Goal: Use online tool/utility: Utilize a website feature to perform a specific function

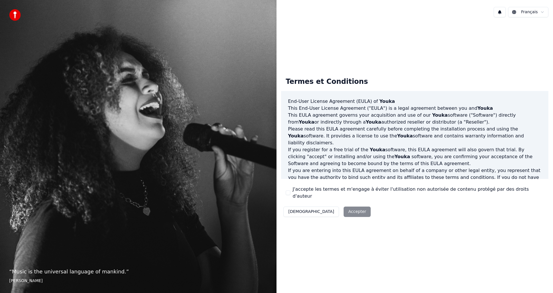
click at [329, 205] on div "Décliner Accepter" at bounding box center [327, 211] width 92 height 15
click at [285, 193] on div "Termes et Conditions End-User License Agreement ([PERSON_NAME]) of Youka This E…" at bounding box center [414, 146] width 267 height 147
click at [289, 192] on button "J'accepte les termes et m'engage à éviter l'utilisation non autorisée de conten…" at bounding box center [288, 192] width 5 height 5
click at [344, 207] on button "Accepter" at bounding box center [357, 212] width 27 height 10
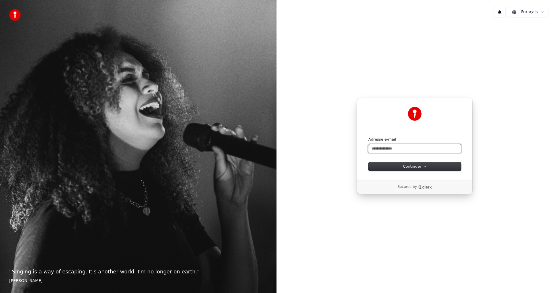
click at [389, 150] on input "Adresse e-mail" at bounding box center [414, 148] width 93 height 9
click at [413, 168] on span "Continuer" at bounding box center [415, 166] width 24 height 5
type input "**********"
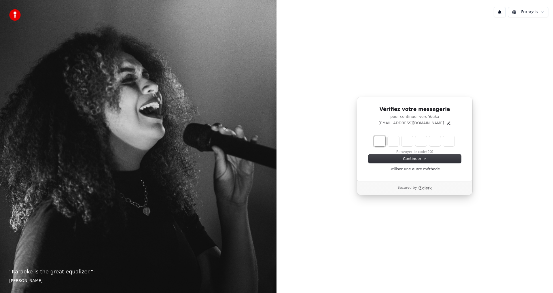
type input "*"
type input "**"
type input "*"
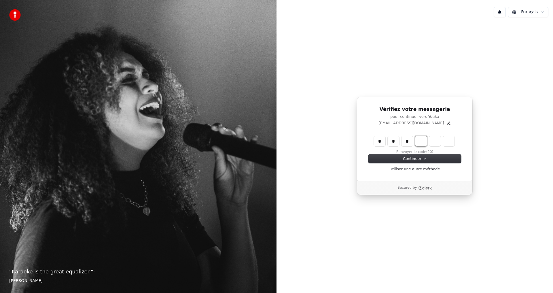
type input "***"
type input "*"
type input "****"
type input "*"
type input "******"
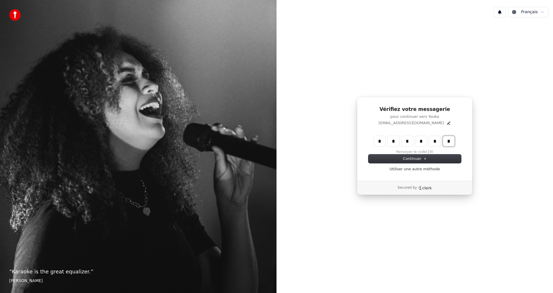
type input "*"
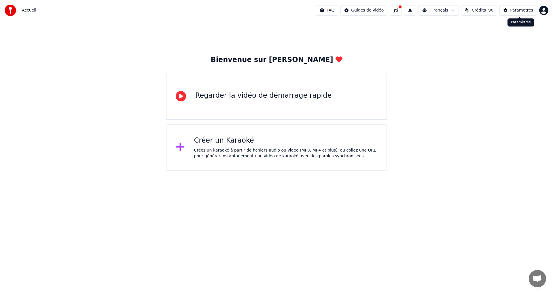
click at [521, 9] on div "Paramètres" at bounding box center [521, 10] width 23 height 6
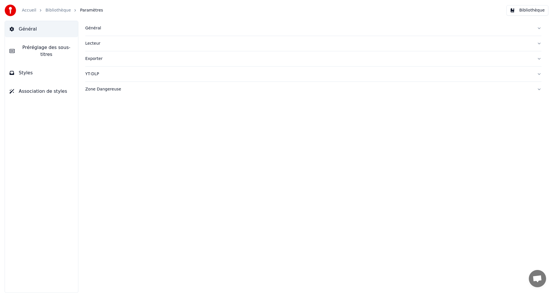
click at [27, 12] on link "Accueil" at bounding box center [29, 10] width 14 height 6
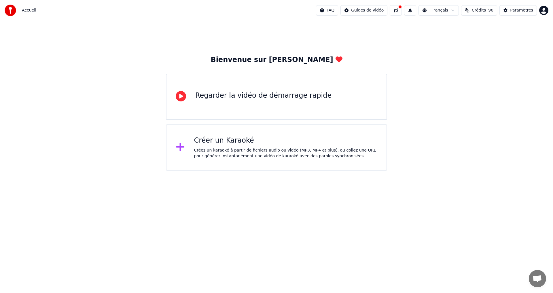
click at [213, 145] on div "Créer un Karaoké Créez un karaoké à partir de fichiers audio ou vidéo (MP3, MP4…" at bounding box center [285, 147] width 183 height 23
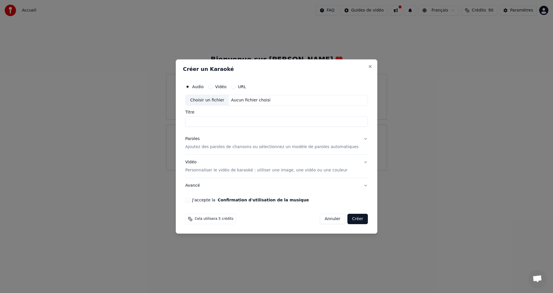
click at [325, 218] on button "Annuler" at bounding box center [332, 219] width 25 height 10
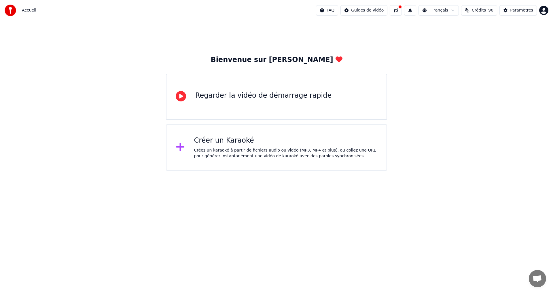
click at [545, 11] on html "Accueil FAQ Guides de vidéo Français Crédits 90 Paramètres Bienvenue sur Youka …" at bounding box center [276, 85] width 553 height 171
click at [422, 37] on html "Accueil FAQ Guides de vidéo Français Crédits 90 Paramètres Bienvenue sur Youka …" at bounding box center [276, 85] width 553 height 171
click at [401, 11] on button at bounding box center [396, 10] width 12 height 10
drag, startPoint x: 382, startPoint y: 28, endPoint x: 415, endPoint y: 14, distance: 35.4
click at [383, 28] on div "Bienvenue sur Youka Regarder la vidéo de démarrage rapide Créer un Karaoké Crée…" at bounding box center [276, 96] width 553 height 150
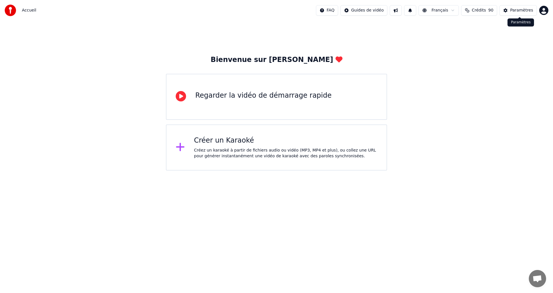
click at [524, 12] on div "Paramètres" at bounding box center [521, 10] width 23 height 6
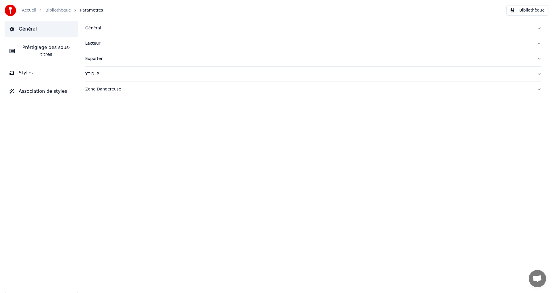
click at [26, 10] on link "Accueil" at bounding box center [29, 10] width 14 height 6
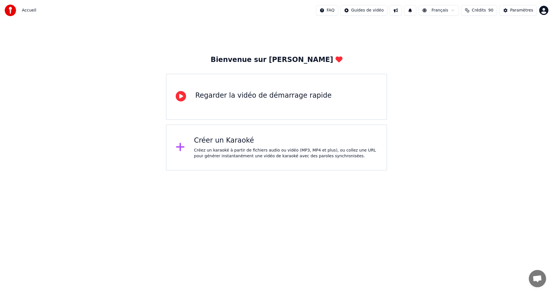
click at [482, 10] on span "Crédits" at bounding box center [479, 10] width 14 height 6
click at [415, 42] on div "Bienvenue sur Youka Regarder la vidéo de démarrage rapide Créer un Karaoké Crée…" at bounding box center [276, 96] width 553 height 150
click at [416, 11] on button at bounding box center [410, 10] width 12 height 10
click at [400, 11] on button at bounding box center [396, 10] width 12 height 10
click at [378, 27] on div "Bienvenue sur Youka Regarder la vidéo de démarrage rapide Créer un Karaoké Crée…" at bounding box center [276, 96] width 553 height 150
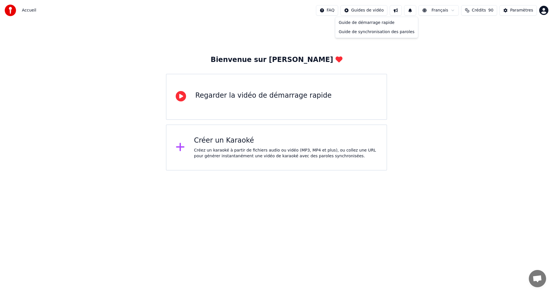
click at [384, 6] on html "Accueil FAQ Guides de vidéo Français Crédits 90 Paramètres Bienvenue sur Youka …" at bounding box center [276, 85] width 553 height 171
click at [483, 10] on html "Accueil FAQ Guides de vidéo Français Crédits 90 Paramètres Bienvenue sur Youka …" at bounding box center [276, 85] width 553 height 171
click at [483, 10] on span "Crédits" at bounding box center [479, 10] width 14 height 6
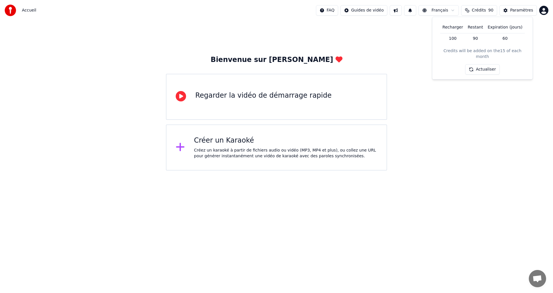
drag, startPoint x: 401, startPoint y: 62, endPoint x: 432, endPoint y: 53, distance: 31.7
click at [401, 62] on div "Bienvenue sur Youka Regarder la vidéo de démarrage rapide Créer un Karaoké Crée…" at bounding box center [276, 96] width 553 height 150
click at [521, 10] on div "Paramètres" at bounding box center [521, 10] width 23 height 6
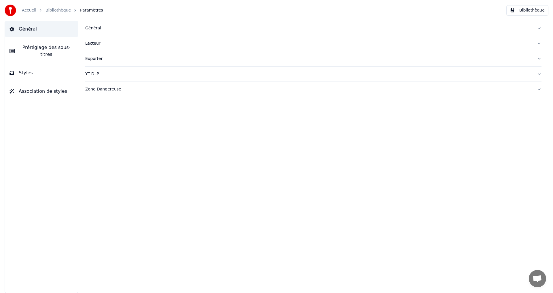
click at [50, 48] on span "Préréglage des sous-titres" at bounding box center [46, 51] width 54 height 14
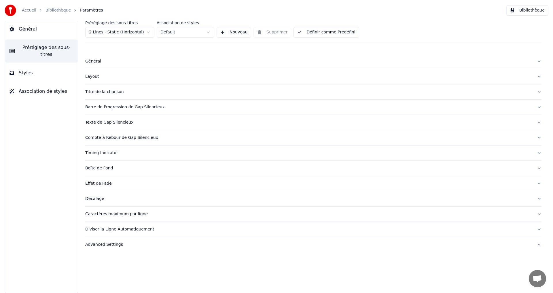
click at [22, 69] on span "Styles" at bounding box center [26, 72] width 14 height 7
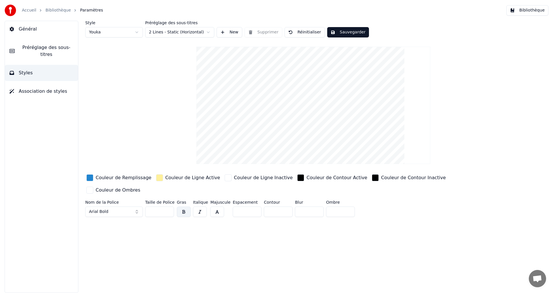
click at [29, 89] on button "Association de styles" at bounding box center [41, 91] width 73 height 16
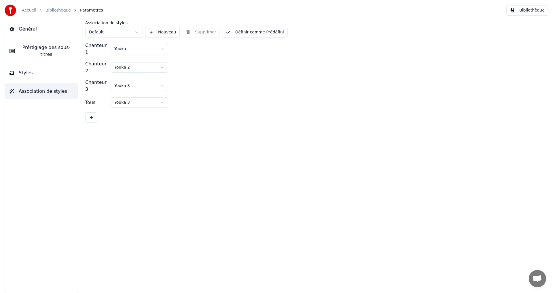
click at [157, 46] on html "Accueil Bibliothèque Paramètres Bibliothèque Général Préréglage des sous-titres…" at bounding box center [276, 146] width 553 height 293
click at [44, 29] on button "Général" at bounding box center [41, 29] width 73 height 16
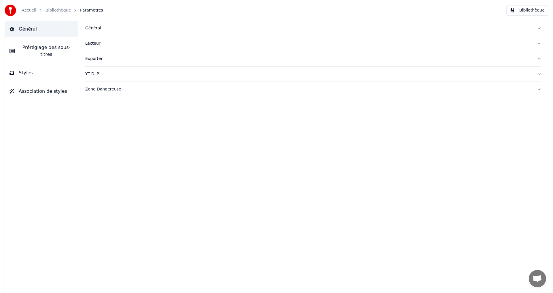
click at [90, 31] on div "Général" at bounding box center [308, 28] width 447 height 6
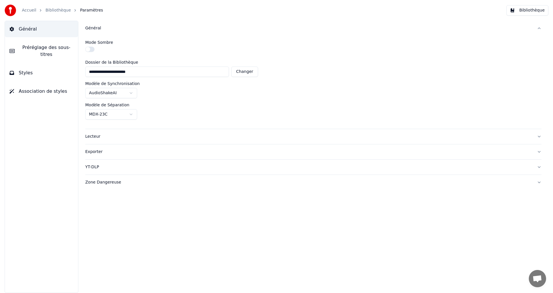
click at [28, 69] on span "Styles" at bounding box center [26, 72] width 14 height 7
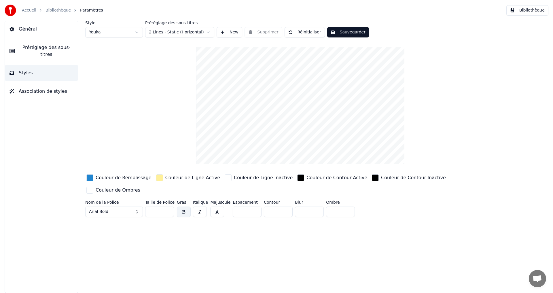
click at [26, 88] on span "Association de styles" at bounding box center [43, 91] width 48 height 7
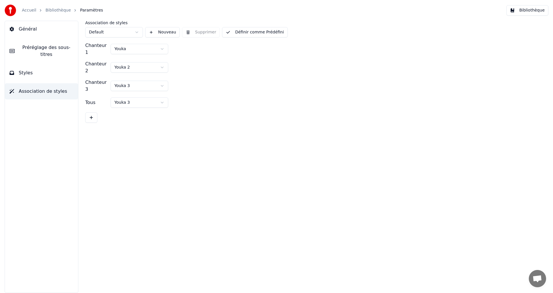
click at [31, 29] on span "Général" at bounding box center [28, 29] width 18 height 7
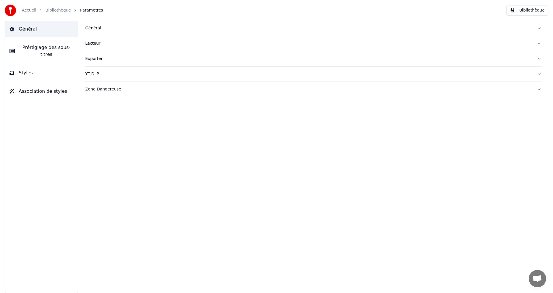
click at [91, 59] on div "Exporter" at bounding box center [308, 59] width 447 height 6
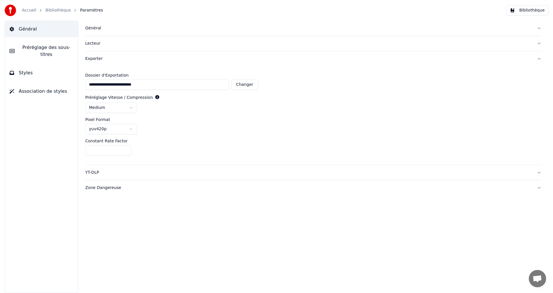
click at [91, 45] on div "Lecteur" at bounding box center [308, 44] width 447 height 6
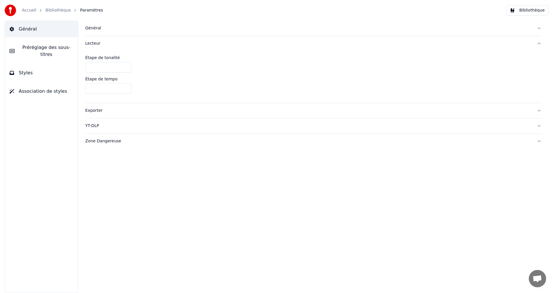
click at [542, 9] on button "Bibliothèque" at bounding box center [527, 10] width 42 height 10
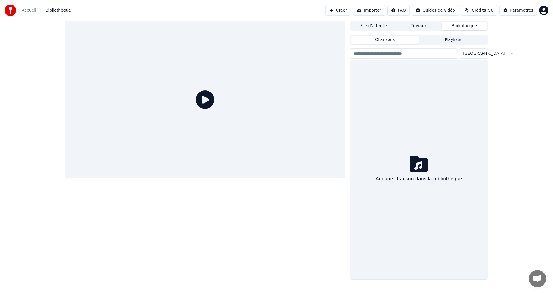
click at [390, 26] on button "File d'attente" at bounding box center [374, 26] width 46 height 8
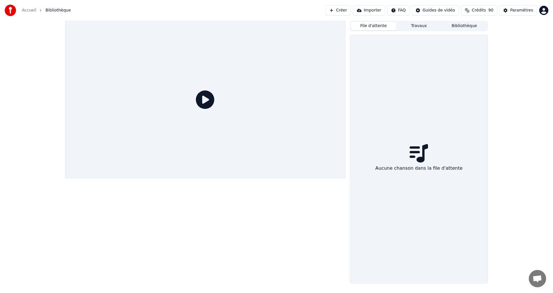
click at [418, 21] on div "File d'attente Travaux Bibliothèque" at bounding box center [419, 26] width 138 height 10
click at [418, 24] on button "Travaux" at bounding box center [419, 26] width 46 height 8
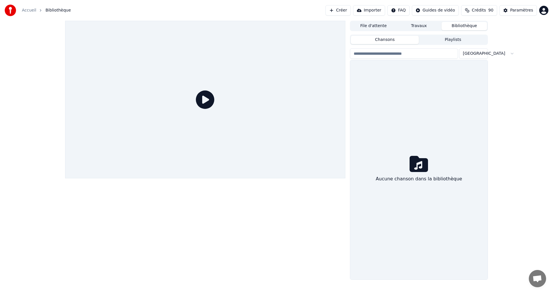
click at [464, 23] on button "Bibliothèque" at bounding box center [465, 26] width 46 height 8
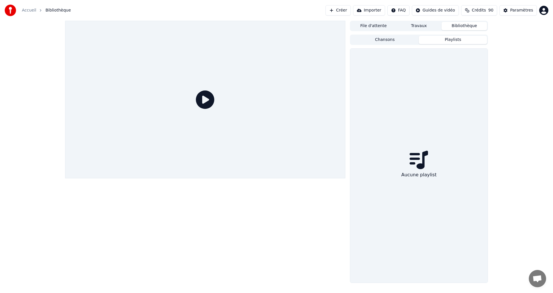
click at [444, 40] on button "Playlists" at bounding box center [453, 40] width 68 height 8
click at [378, 38] on button "Chansons" at bounding box center [385, 40] width 68 height 8
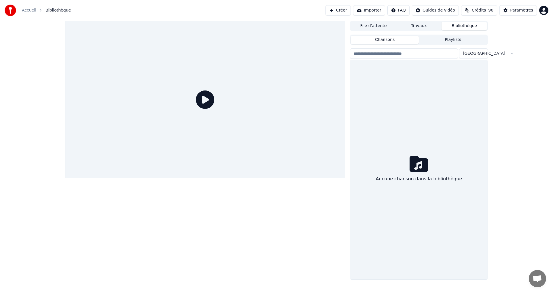
click at [388, 54] on input "search" at bounding box center [404, 53] width 108 height 10
click at [411, 168] on icon at bounding box center [419, 164] width 18 height 16
click at [29, 10] on link "Accueil" at bounding box center [29, 10] width 14 height 6
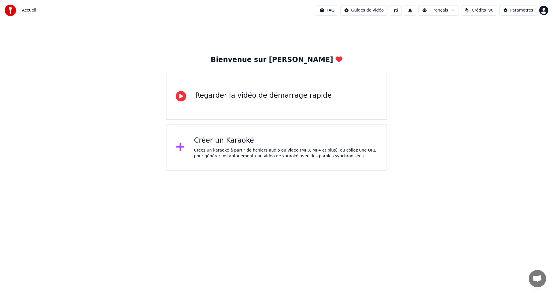
click at [479, 14] on button "Crédits 90" at bounding box center [479, 10] width 36 height 10
click at [518, 9] on div "Paramètres" at bounding box center [521, 10] width 23 height 6
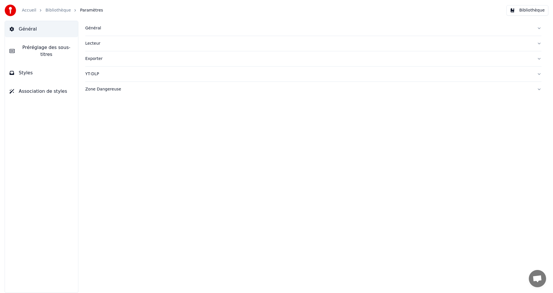
click at [39, 68] on button "Styles" at bounding box center [41, 73] width 73 height 16
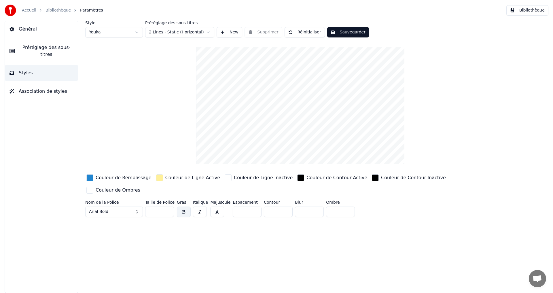
click at [35, 83] on button "Association de styles" at bounding box center [41, 91] width 73 height 16
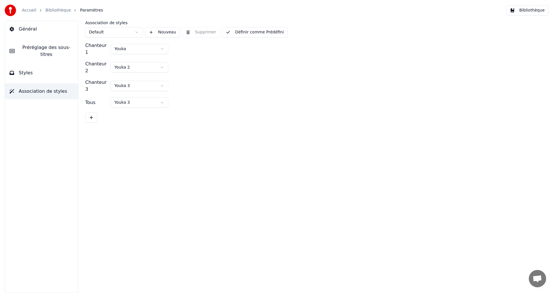
click at [25, 26] on span "Général" at bounding box center [28, 29] width 18 height 7
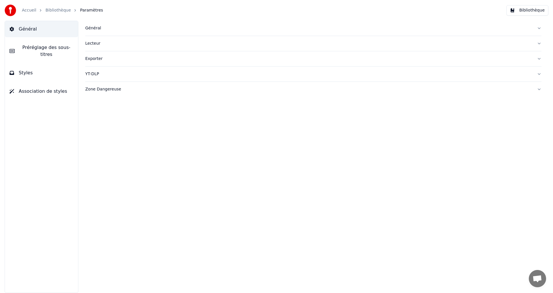
click at [93, 28] on div "Général" at bounding box center [308, 28] width 447 height 6
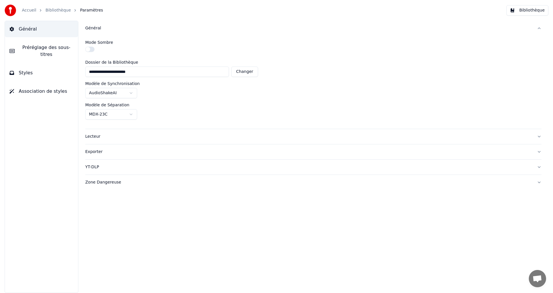
click at [43, 47] on span "Préréglage des sous-titres" at bounding box center [46, 51] width 54 height 14
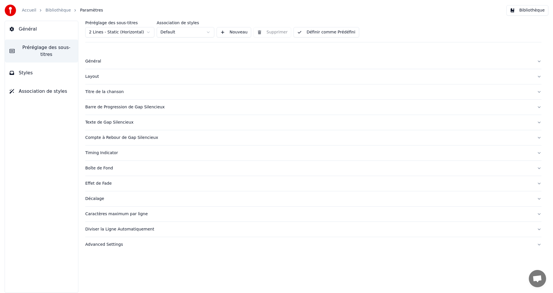
click at [24, 69] on span "Styles" at bounding box center [26, 72] width 14 height 7
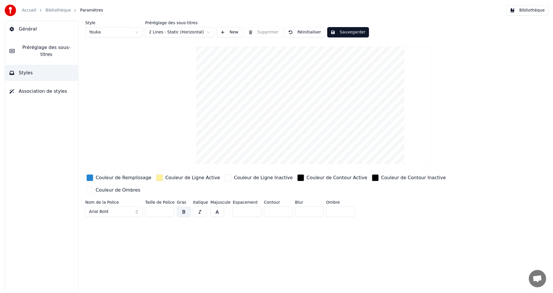
click at [31, 88] on span "Association de styles" at bounding box center [43, 91] width 48 height 7
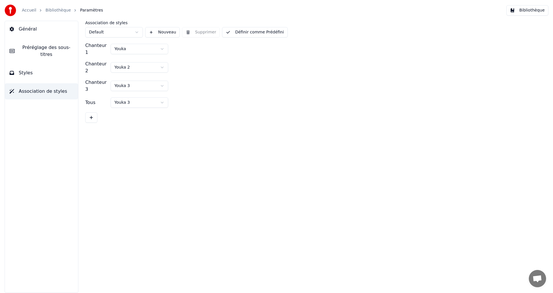
click at [27, 32] on span "Général" at bounding box center [28, 29] width 18 height 7
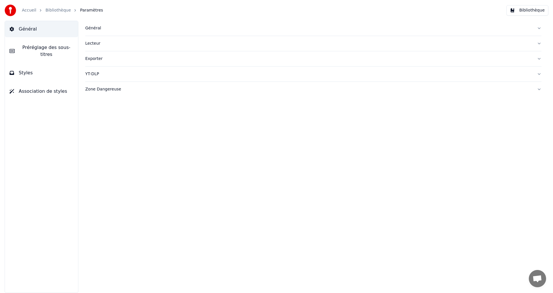
click at [29, 11] on link "Accueil" at bounding box center [29, 10] width 14 height 6
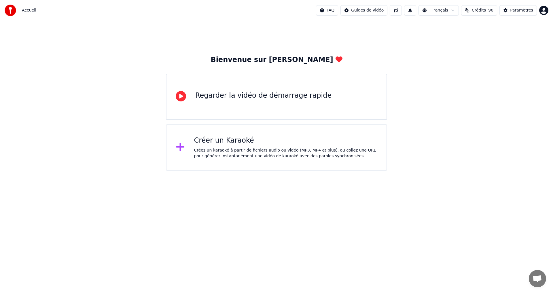
click at [546, 11] on html "Accueil FAQ Guides de vidéo Français Crédits 90 Paramètres Bienvenue sur Youka …" at bounding box center [276, 85] width 553 height 171
click at [502, 34] on span "Facturation" at bounding box center [508, 37] width 23 height 6
click at [237, 149] on div "Créez un karaoké à partir de fichiers audio ou vidéo (MP3, MP4 et plus), ou col…" at bounding box center [285, 153] width 183 height 12
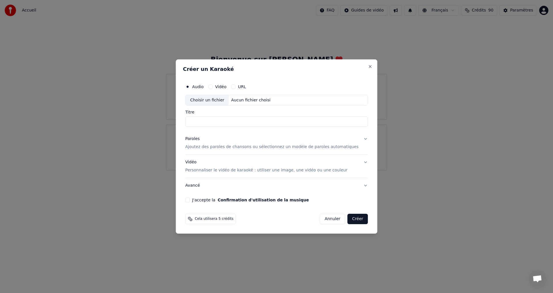
click at [236, 85] on button "URL" at bounding box center [233, 86] width 5 height 5
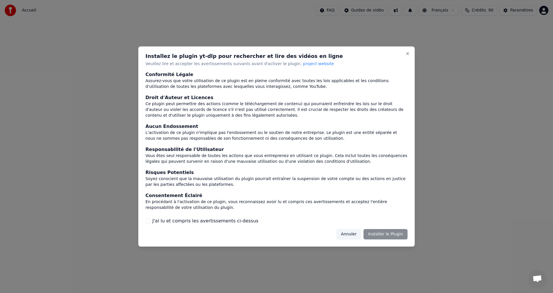
click at [384, 236] on div "Annuler Installer le Plugin" at bounding box center [371, 234] width 71 height 10
click at [381, 233] on div "Annuler Installer le Plugin" at bounding box center [371, 234] width 71 height 10
click at [147, 223] on button "J'ai lu et compris les avertissements ci-dessus" at bounding box center [147, 221] width 5 height 5
click at [388, 236] on button "Installer le Plugin" at bounding box center [385, 234] width 44 height 10
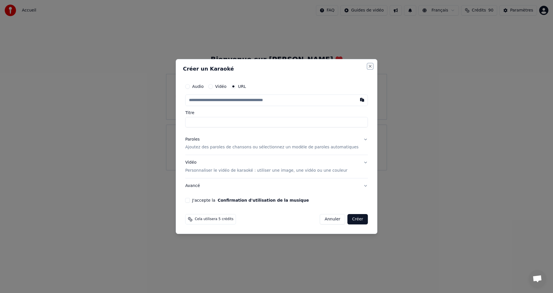
click at [368, 67] on button "Close" at bounding box center [370, 66] width 5 height 5
